Goal: Task Accomplishment & Management: Manage account settings

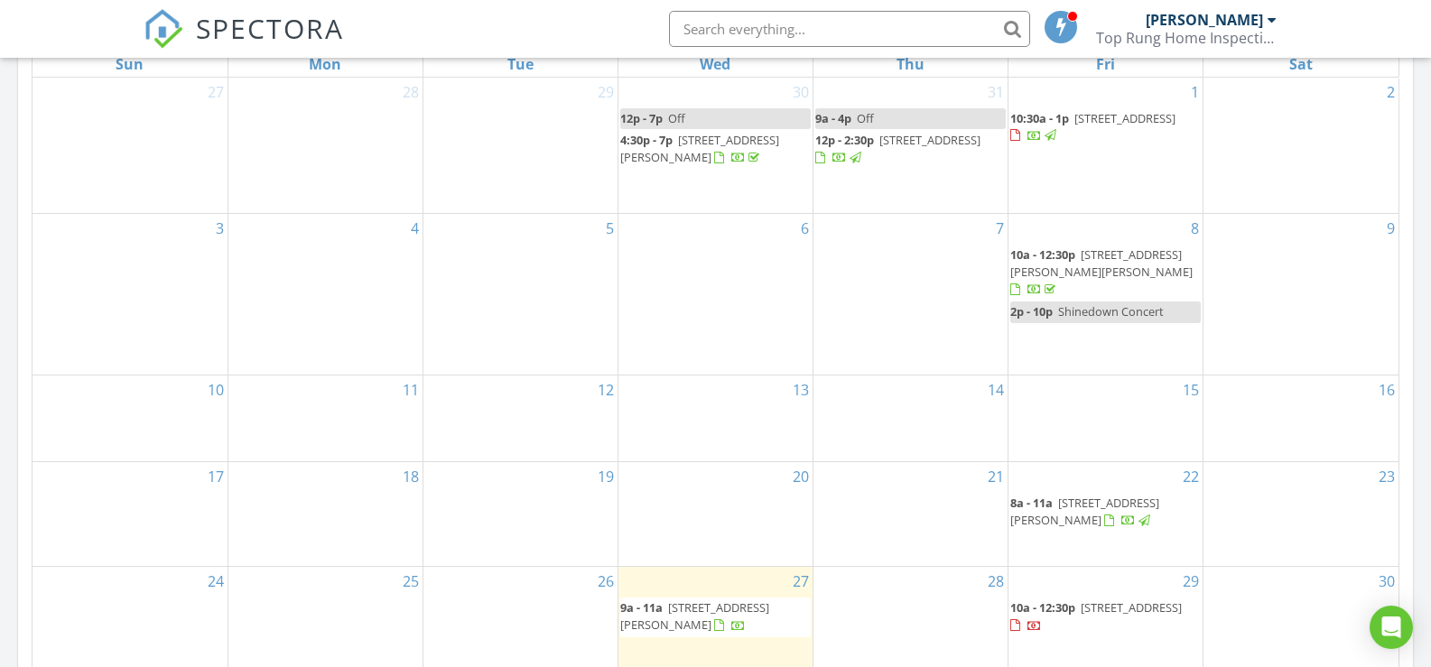
scroll to position [903, 0]
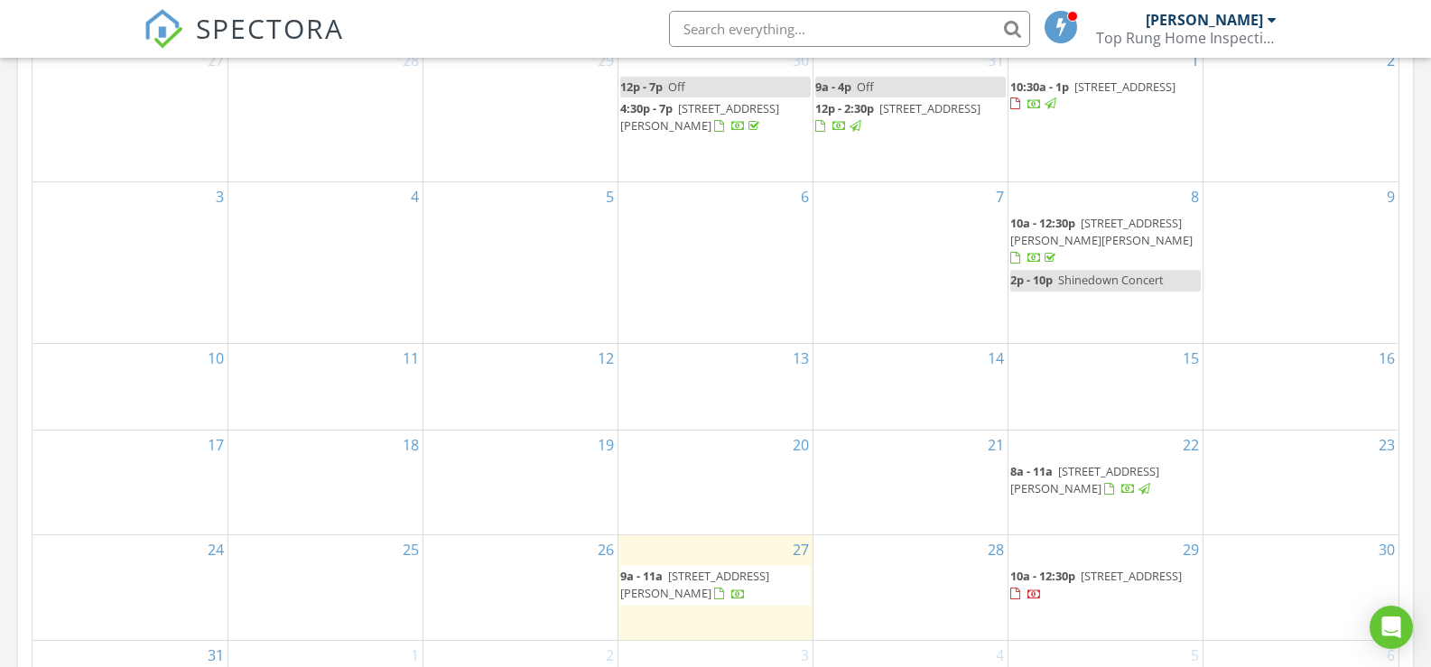
click at [1093, 463] on span "6205 Prather Rd SW, Centralia 98531" at bounding box center [1084, 479] width 149 height 33
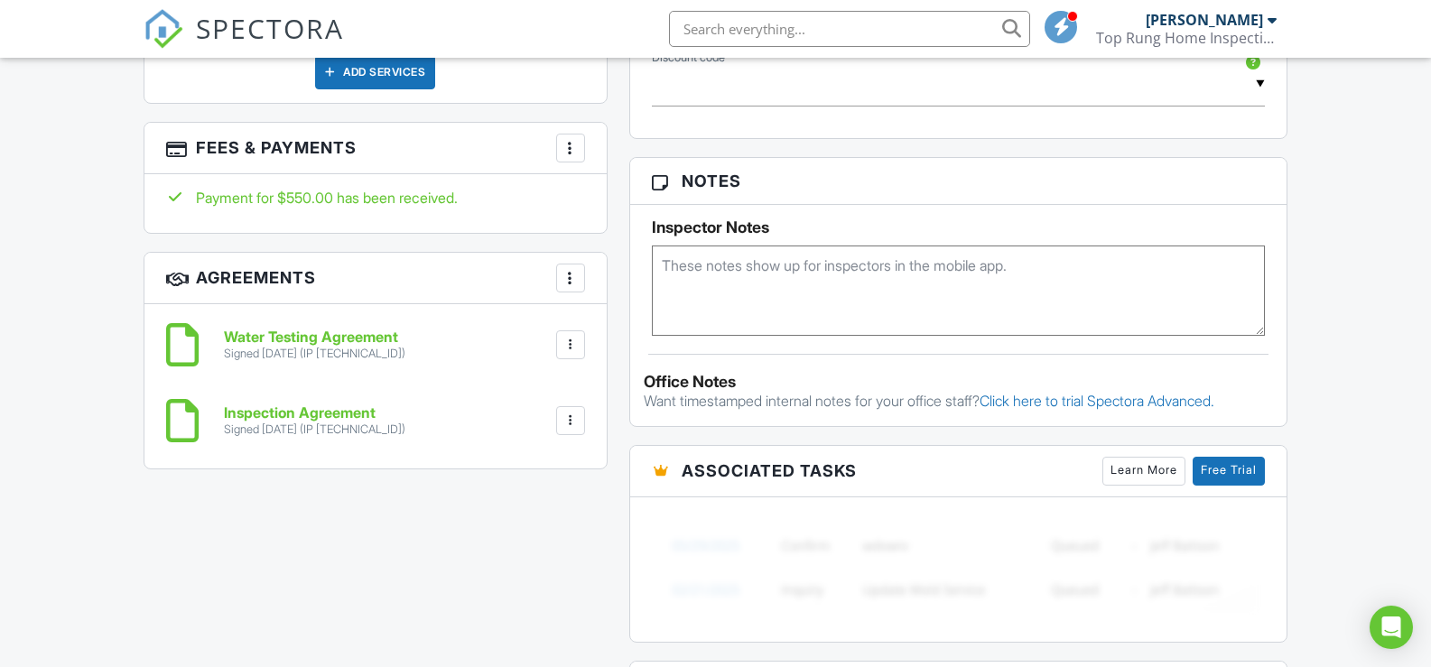
scroll to position [812, 0]
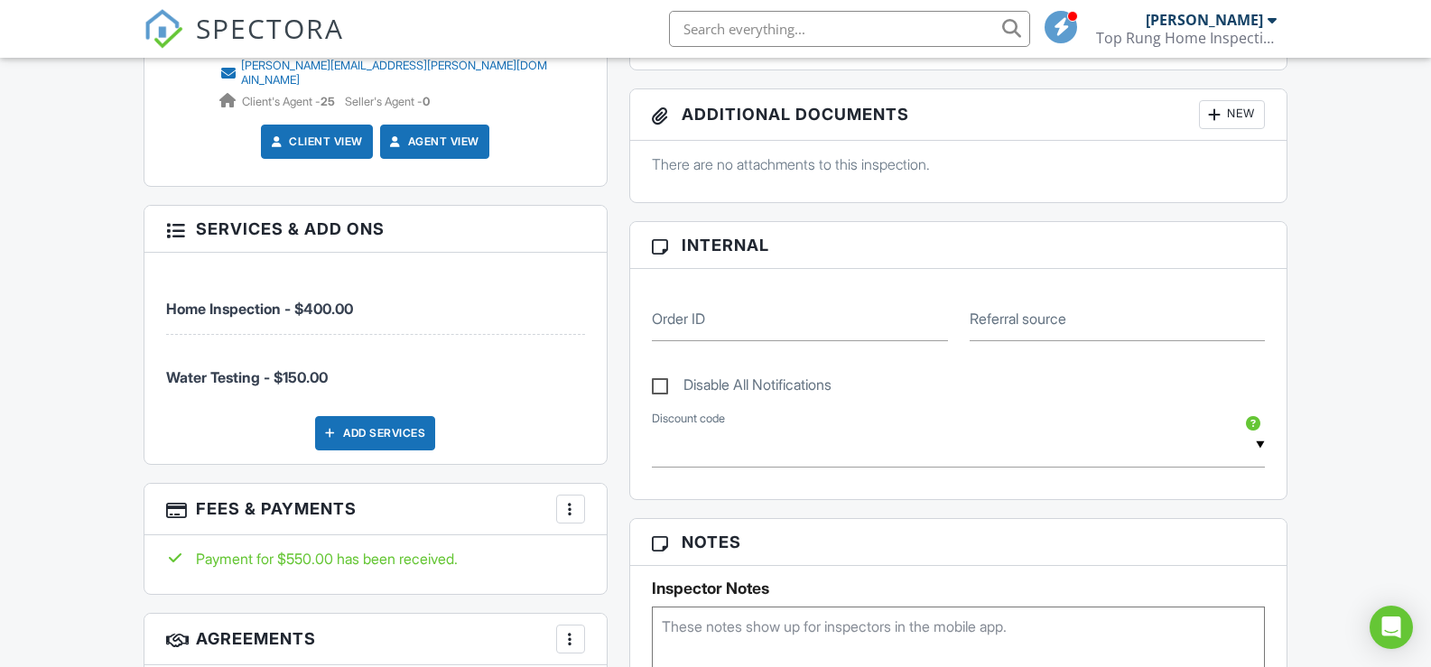
click at [578, 500] on div at bounding box center [570, 509] width 18 height 18
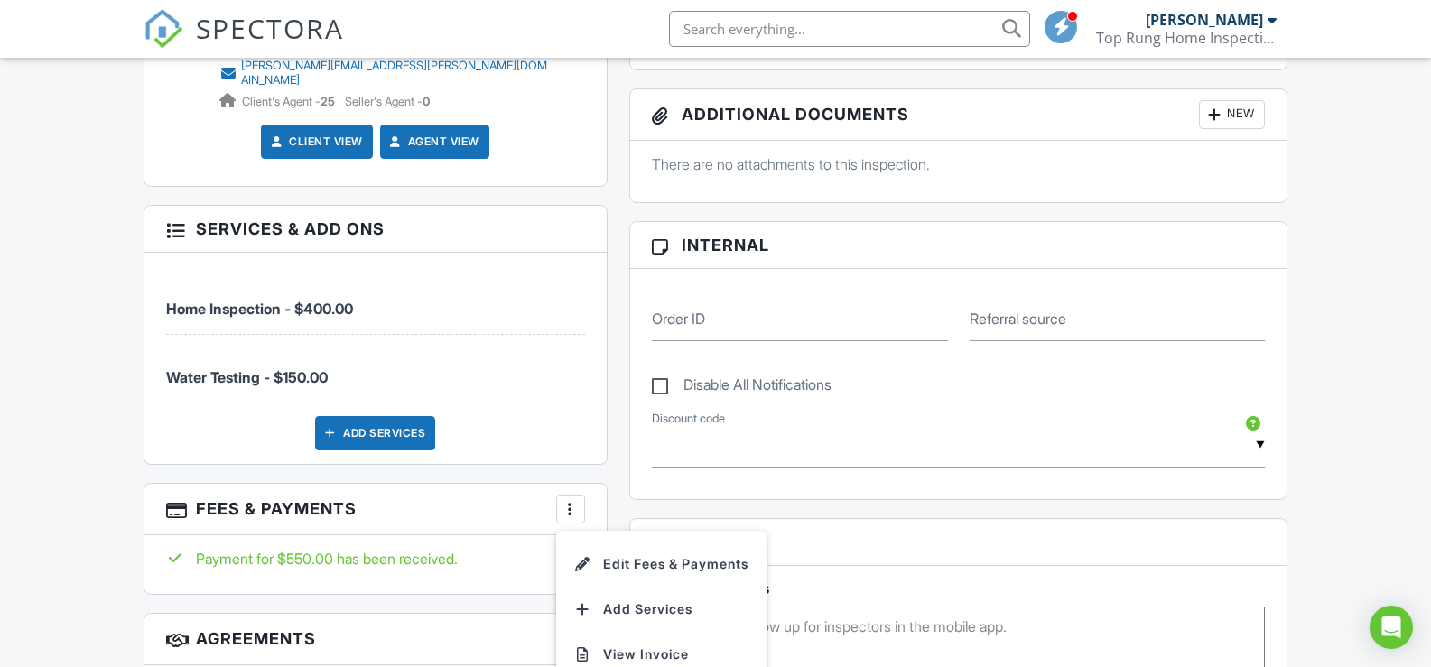
scroll to position [903, 0]
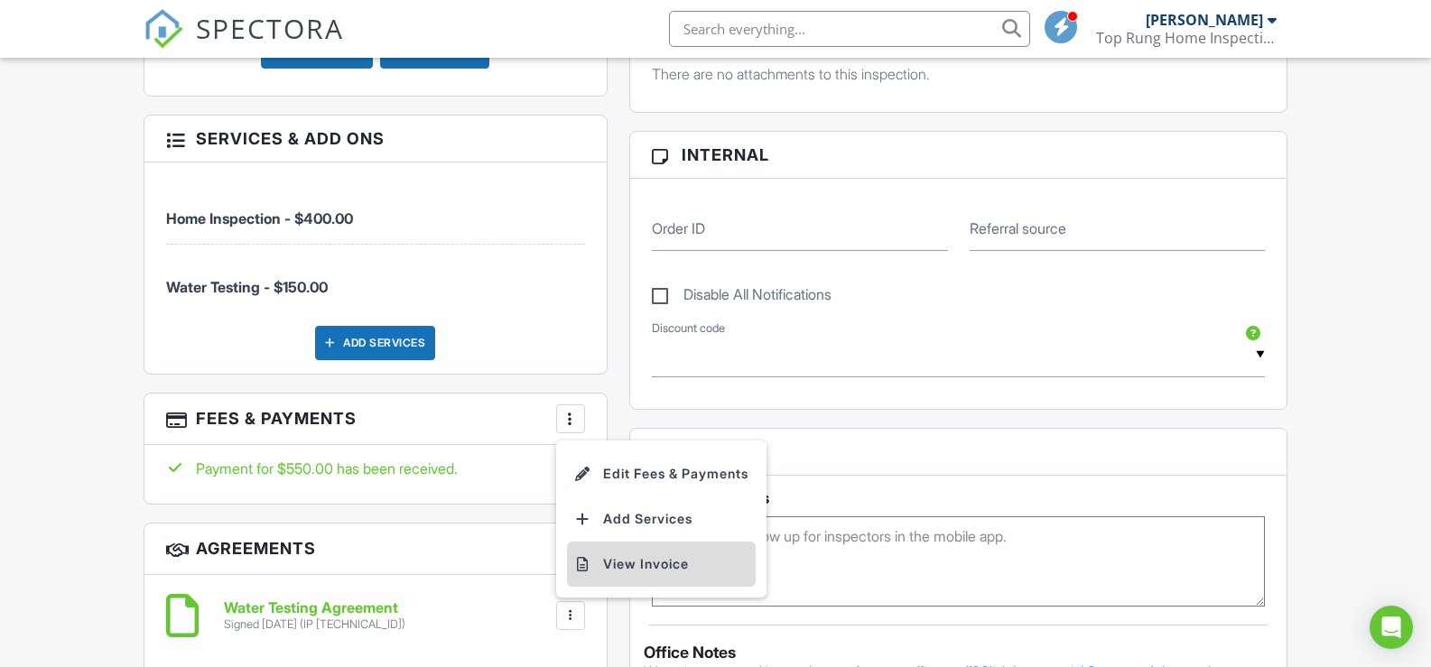
click at [661, 551] on li "View Invoice" at bounding box center [661, 564] width 189 height 45
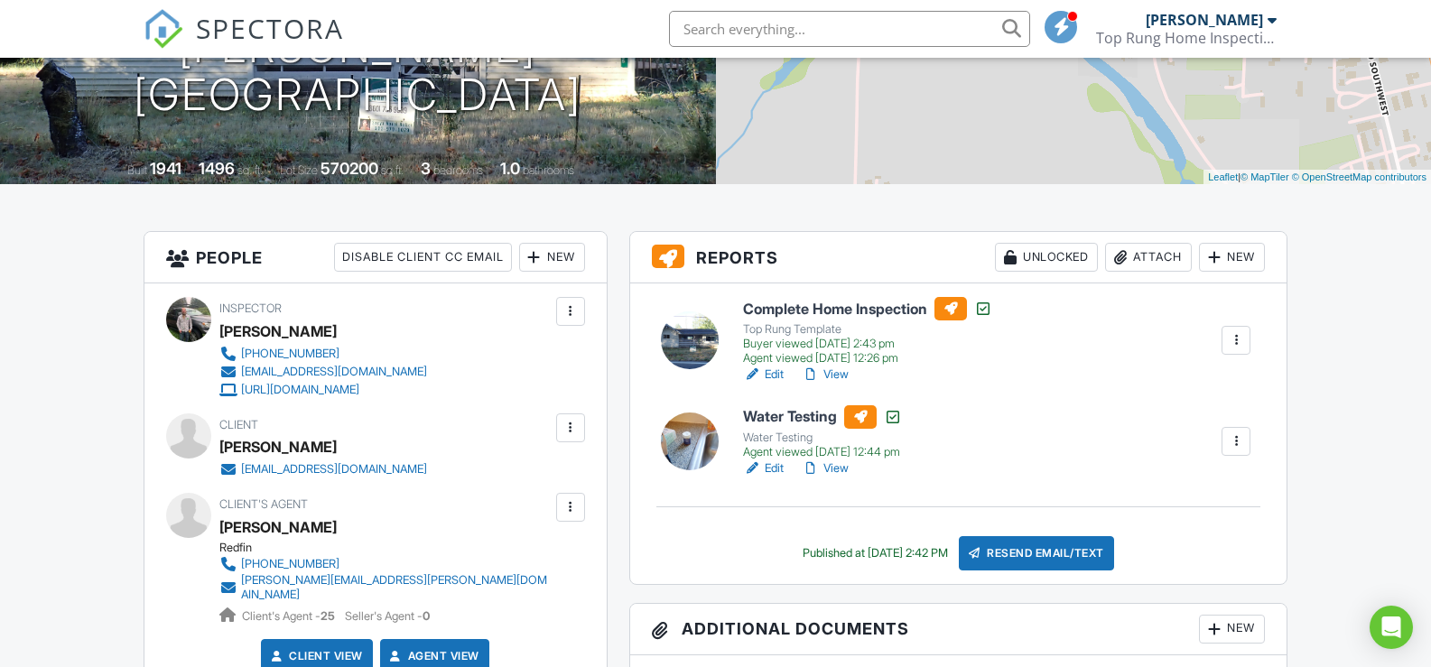
scroll to position [361, 0]
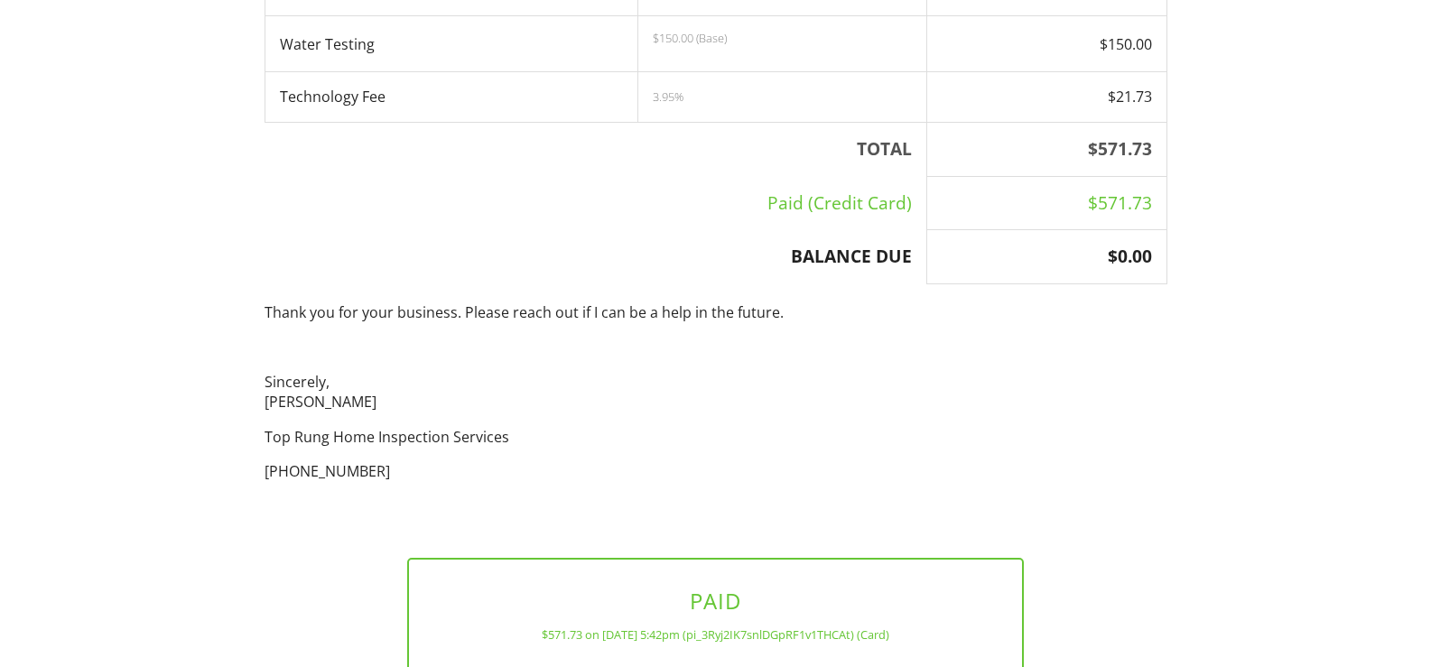
scroll to position [579, 0]
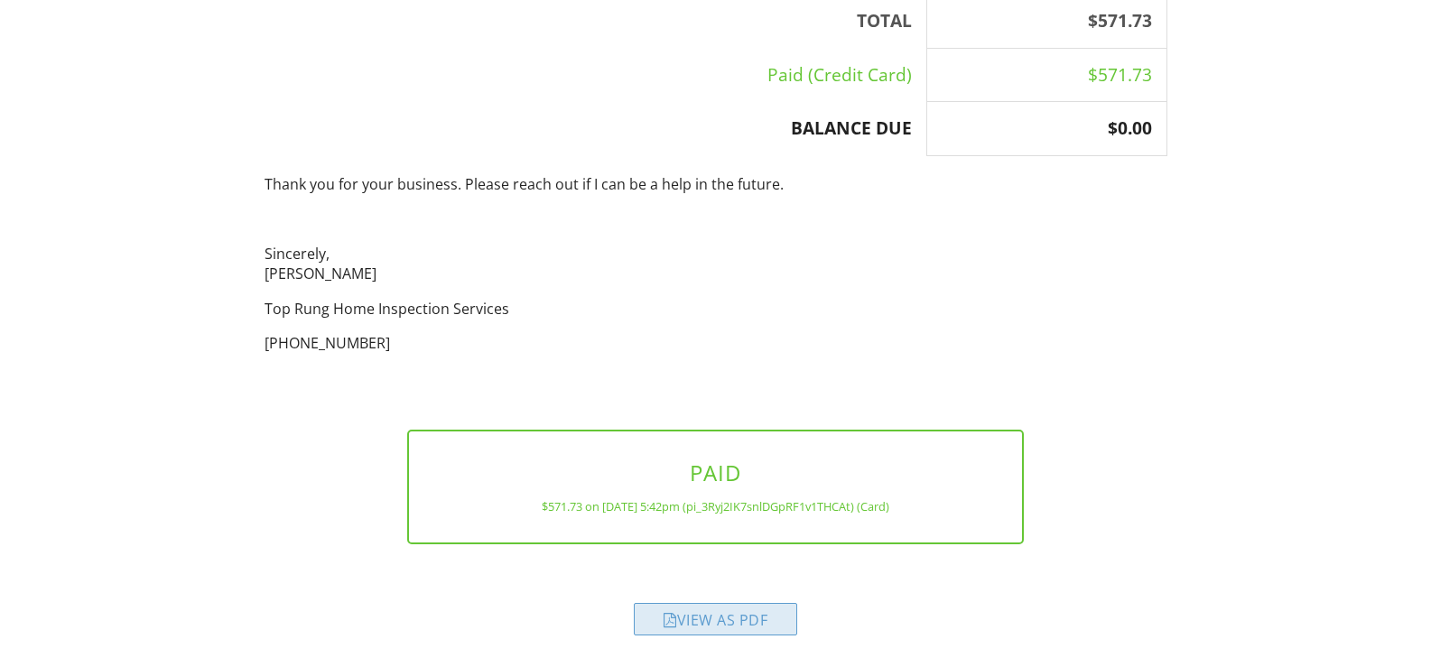
click at [713, 614] on div "View as PDF" at bounding box center [715, 619] width 163 height 32
